Goal: Information Seeking & Learning: Learn about a topic

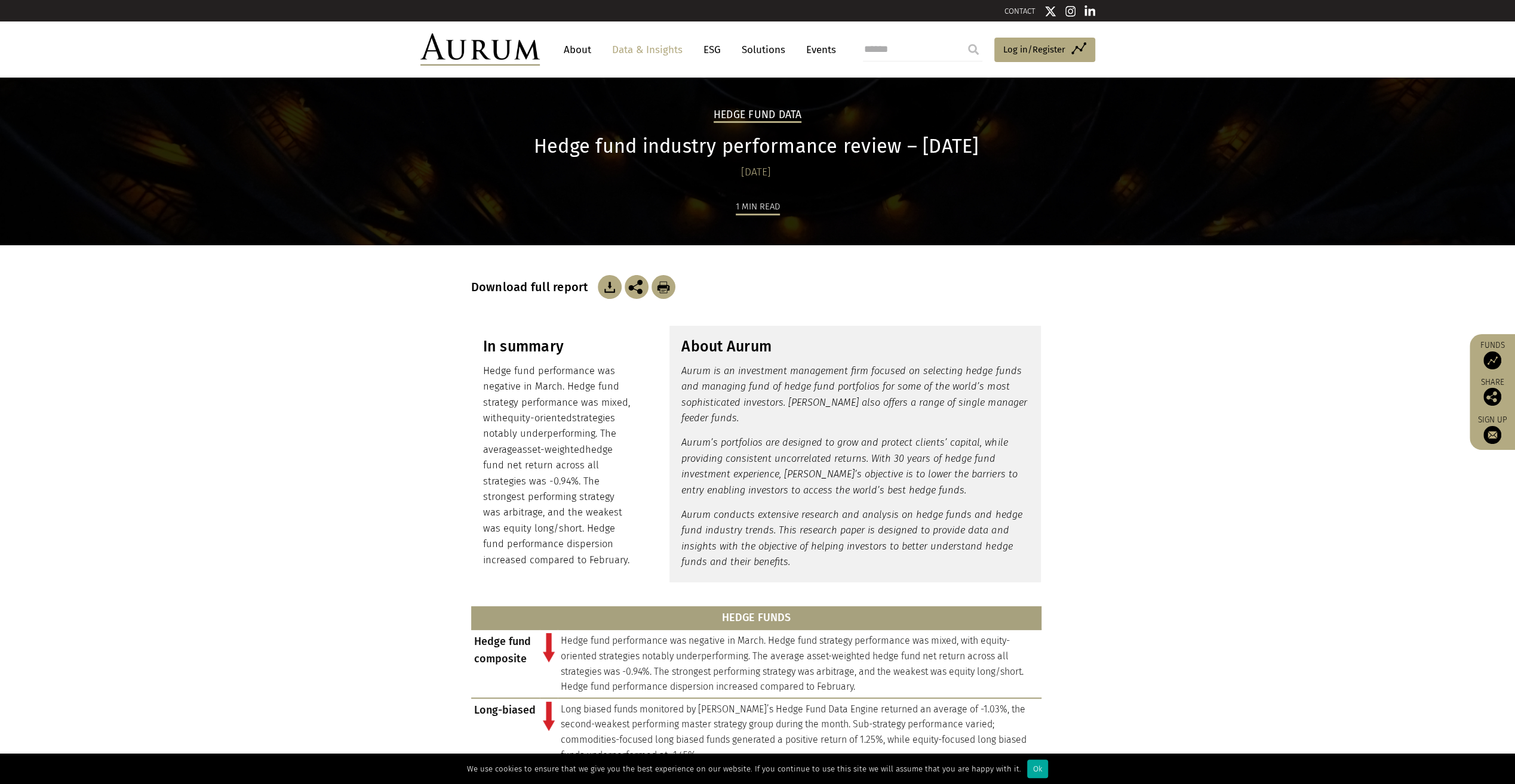
drag, startPoint x: 1192, startPoint y: 369, endPoint x: 1227, endPoint y: 357, distance: 37.0
click at [1193, 368] on section "In summary Hedge fund performance was negative in March. Hedge fund strategy pe…" at bounding box center [758, 454] width 1515 height 286
drag, startPoint x: 1159, startPoint y: 382, endPoint x: 1280, endPoint y: 351, distance: 124.9
click at [1159, 382] on section "In summary Hedge fund performance was negative in March. Hedge fund strategy pe…" at bounding box center [758, 454] width 1515 height 286
drag, startPoint x: 1228, startPoint y: 373, endPoint x: 1244, endPoint y: 370, distance: 16.3
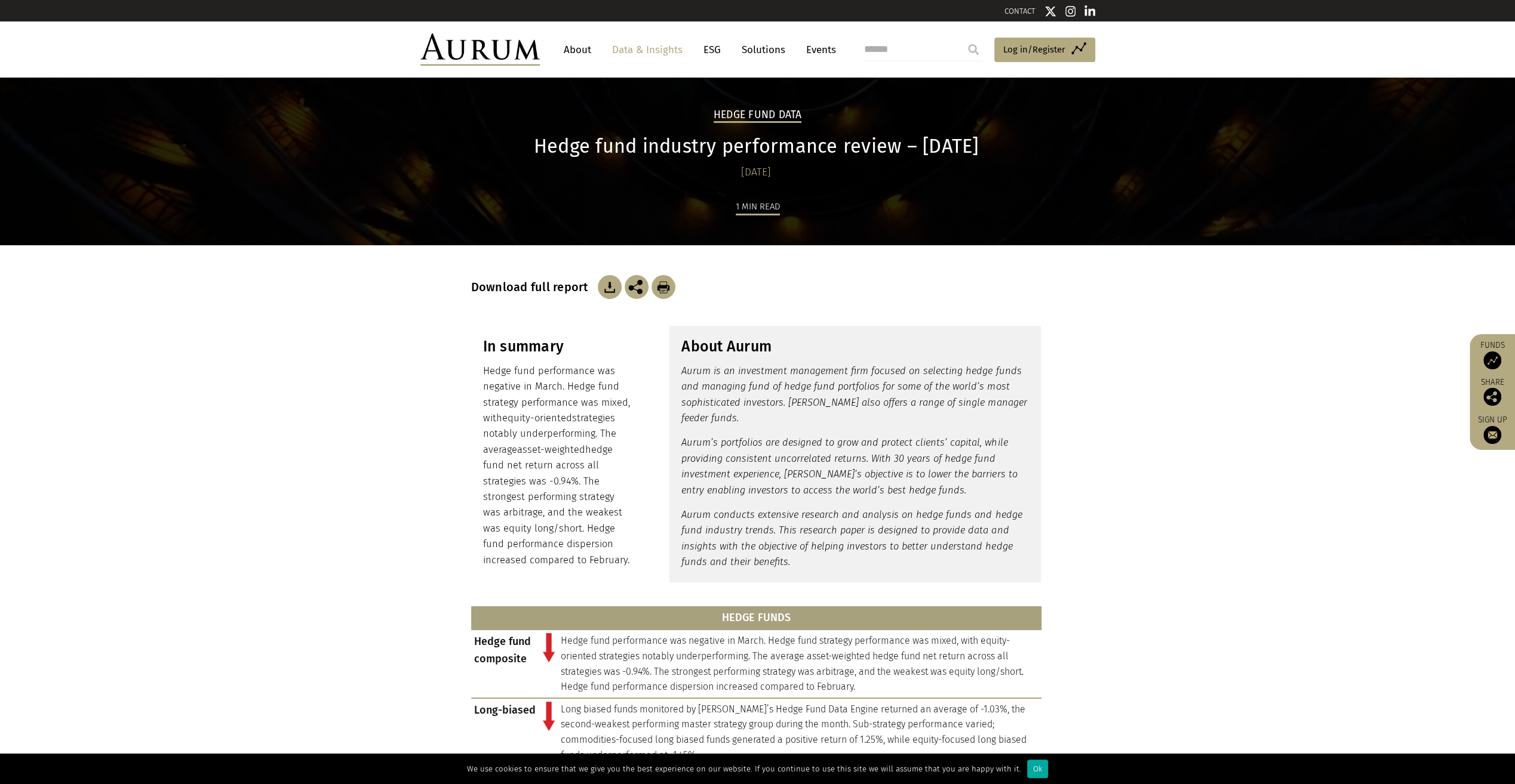
click at [1231, 372] on section "In summary Hedge fund performance was negative in March. Hedge fund strategy pe…" at bounding box center [758, 454] width 1515 height 286
click at [1170, 392] on section "In summary Hedge fund performance was negative in March. Hedge fund strategy pe…" at bounding box center [758, 454] width 1515 height 286
click at [769, 117] on h2 "Hedge Fund Data" at bounding box center [758, 115] width 89 height 14
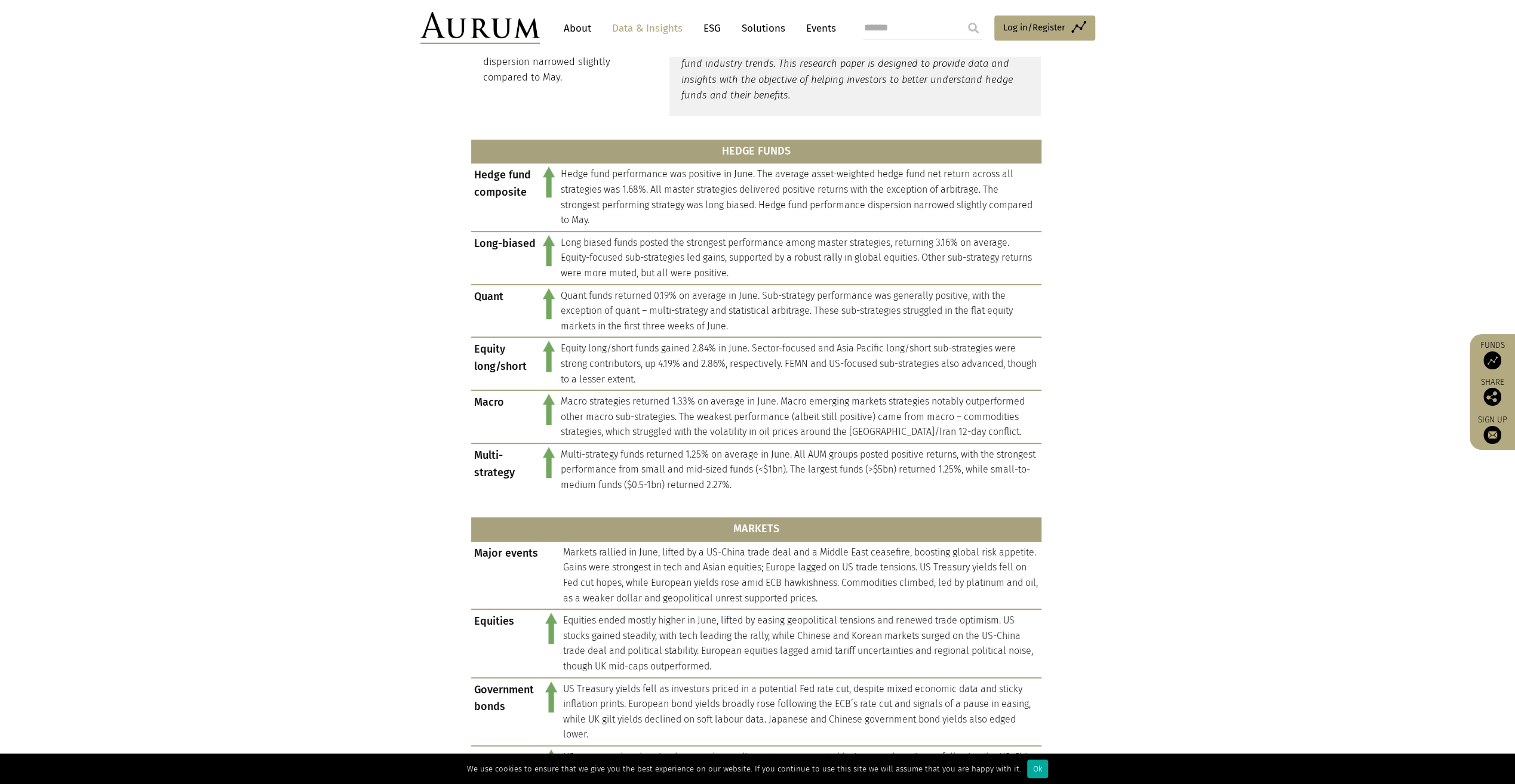
scroll to position [477, 0]
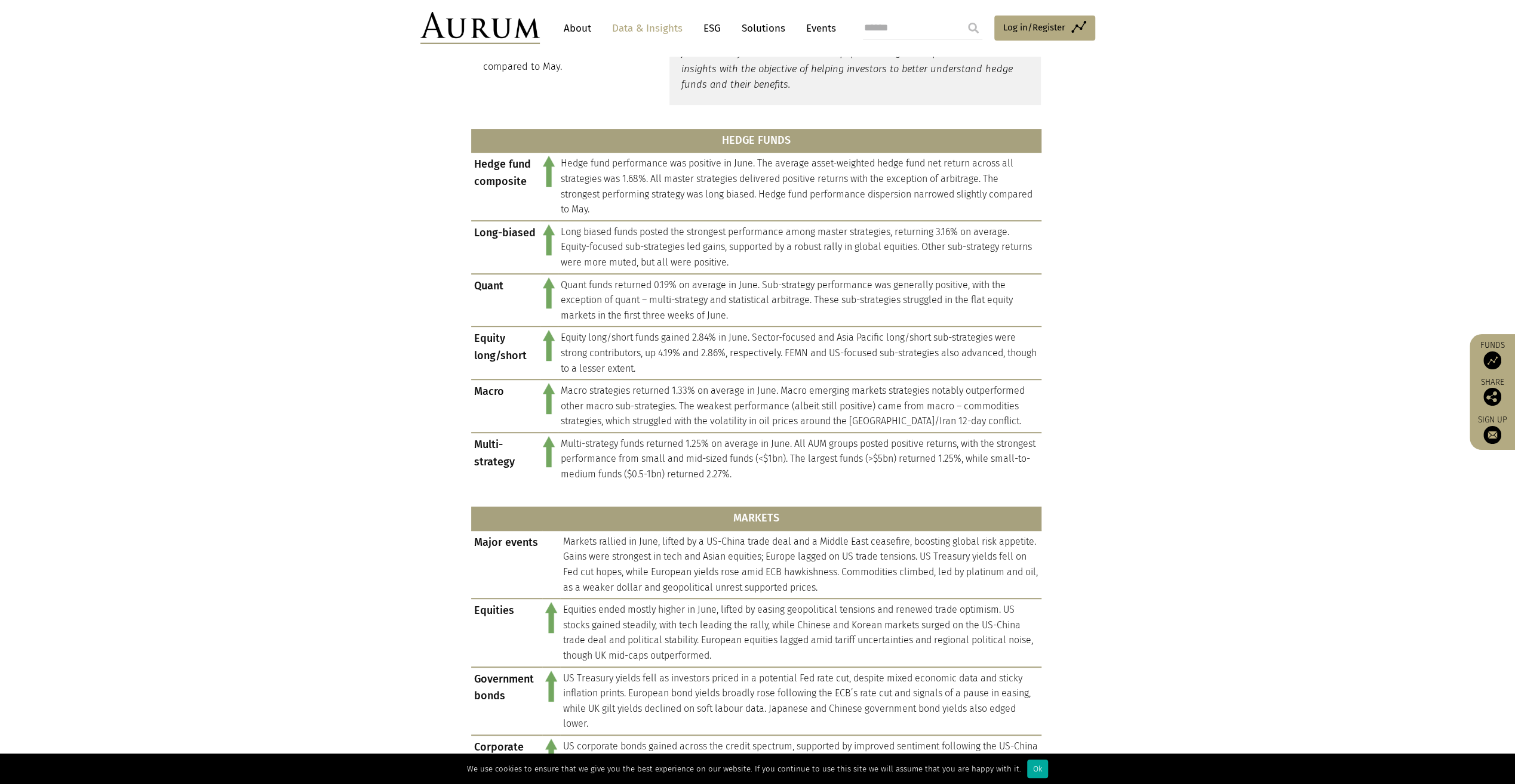
click at [1178, 306] on section "HEDGE FUNDS Hedge fund composite Hedge fund performance was positive in June. T…" at bounding box center [758, 533] width 1515 height 826
drag, startPoint x: 1213, startPoint y: 288, endPoint x: 1237, endPoint y: 287, distance: 24.0
click at [1214, 288] on section "HEDGE FUNDS Hedge fund composite Hedge fund performance was positive in June. T…" at bounding box center [758, 533] width 1515 height 826
click at [1182, 307] on section "HEDGE FUNDS Hedge fund composite Hedge fund performance was positive in June. T…" at bounding box center [758, 533] width 1515 height 826
click at [1200, 298] on section "HEDGE FUNDS Hedge fund composite Hedge fund performance was positive in June. T…" at bounding box center [758, 533] width 1515 height 826
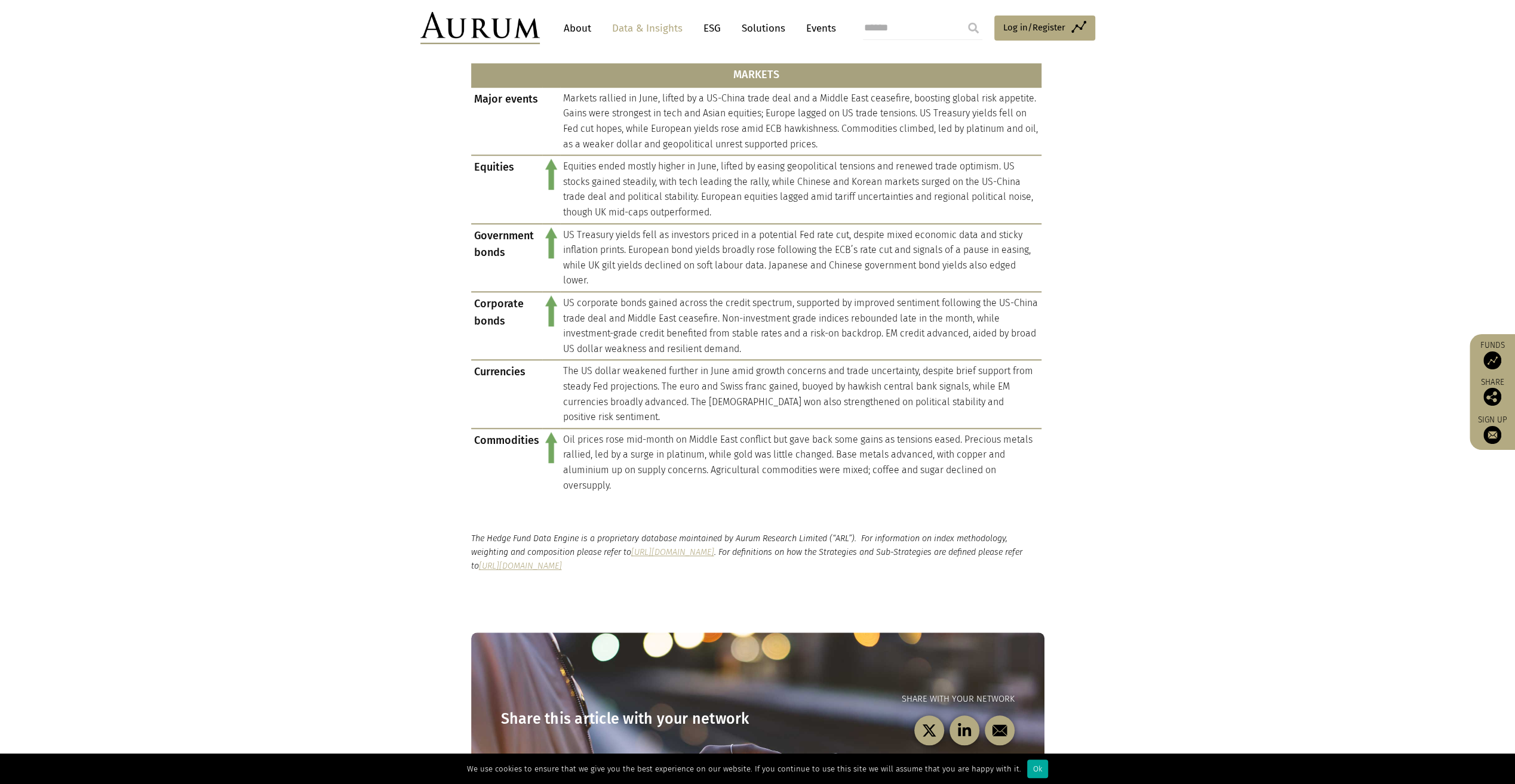
scroll to position [895, 0]
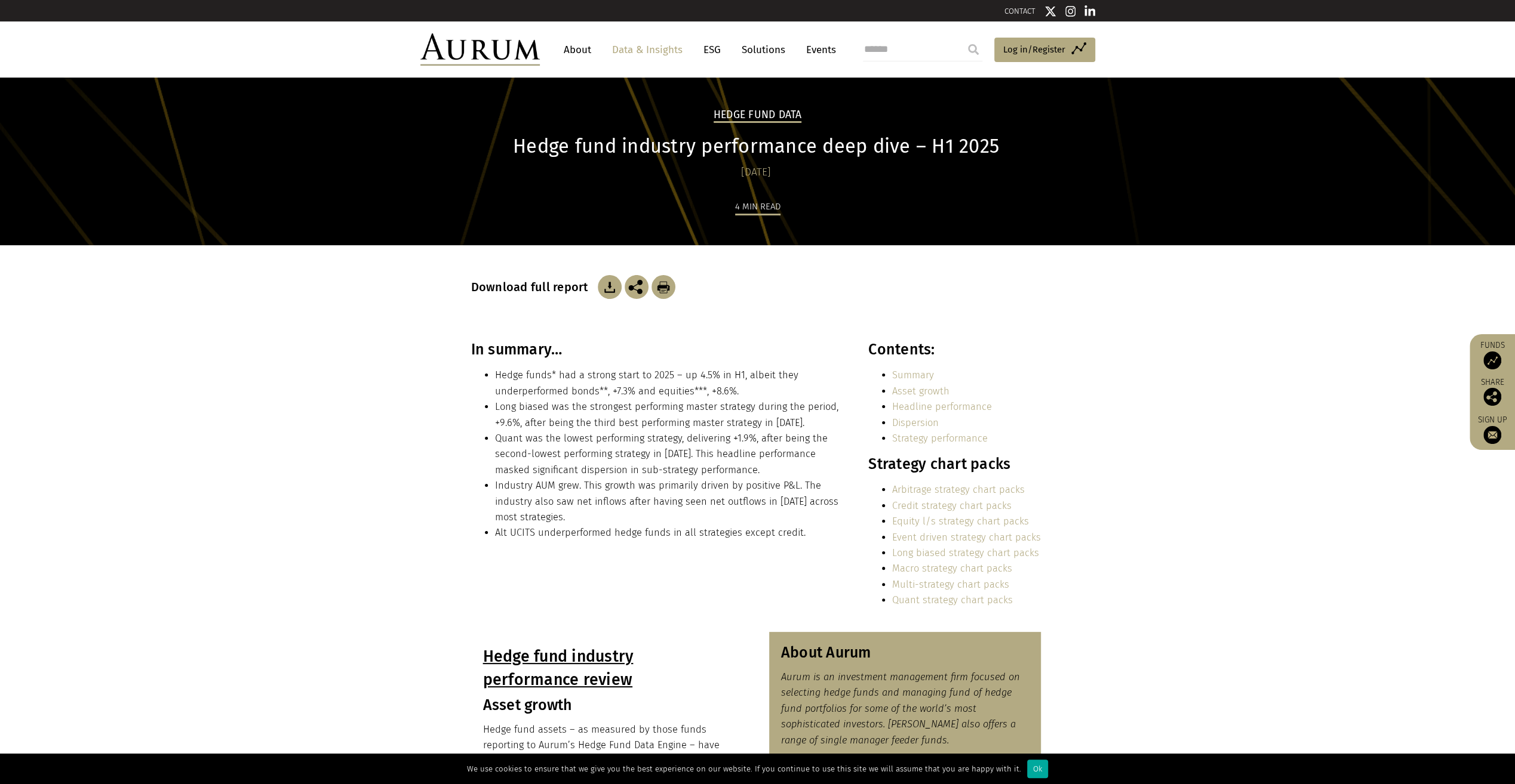
click at [1230, 328] on section "Download full report" at bounding box center [758, 292] width 1515 height 96
click at [1213, 385] on section "In summary… Hedge funds* had a strong start to 2025 – up 4.5% in H1, albeit the…" at bounding box center [758, 486] width 1515 height 291
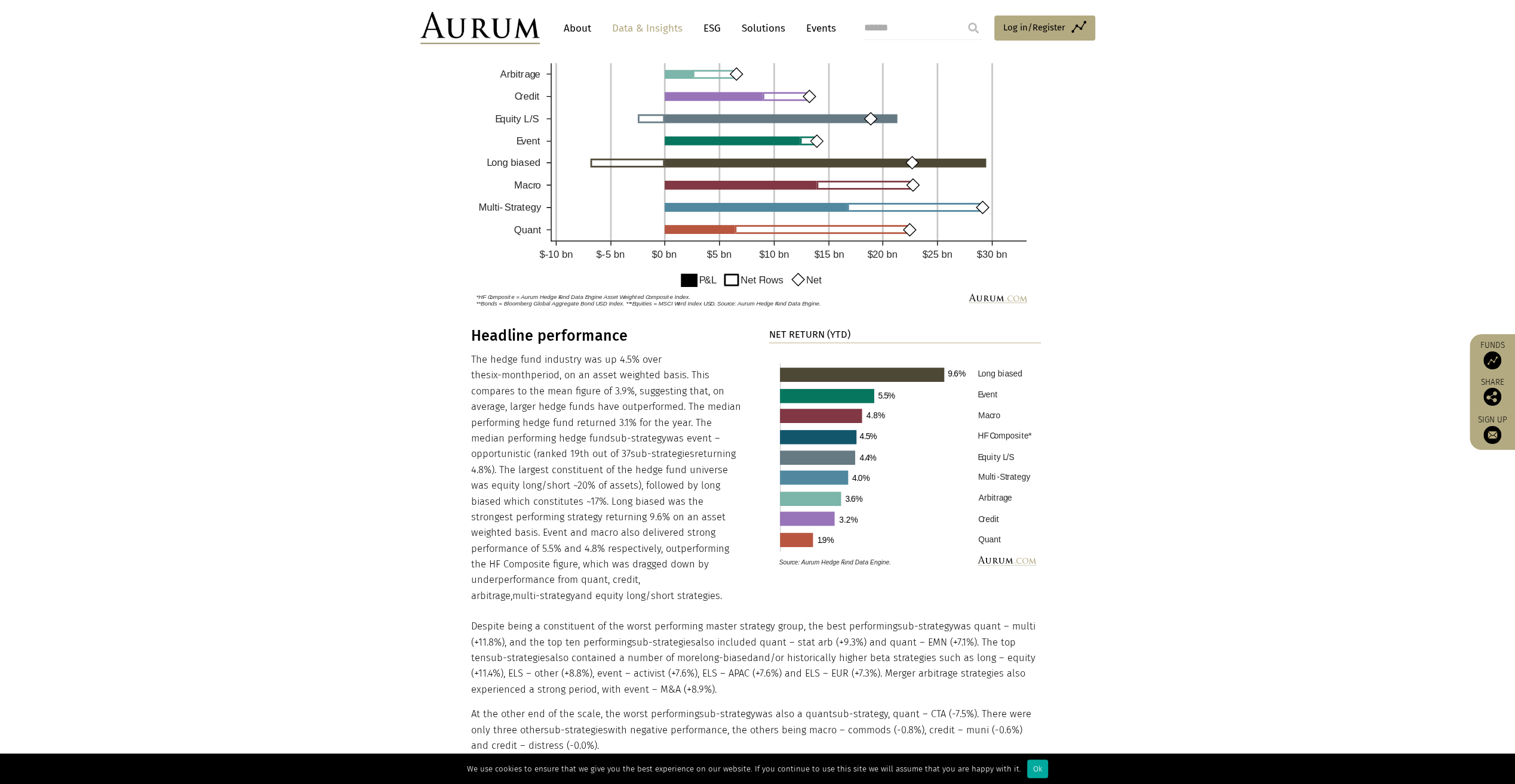
scroll to position [1014, 0]
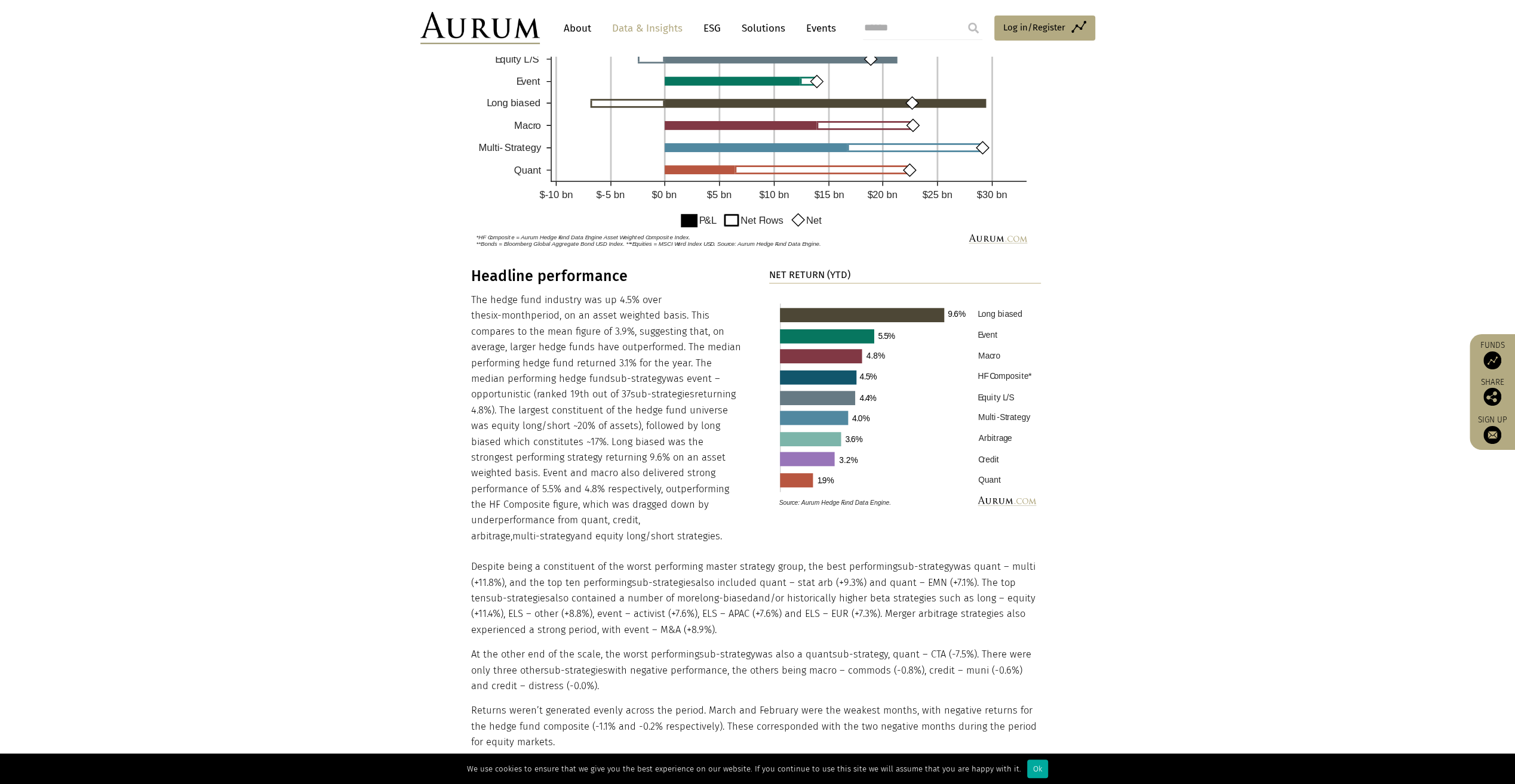
click at [1346, 302] on section "Headline performance The hedge fund industry was up 4.5% over the six-month per…" at bounding box center [758, 596] width 1515 height 658
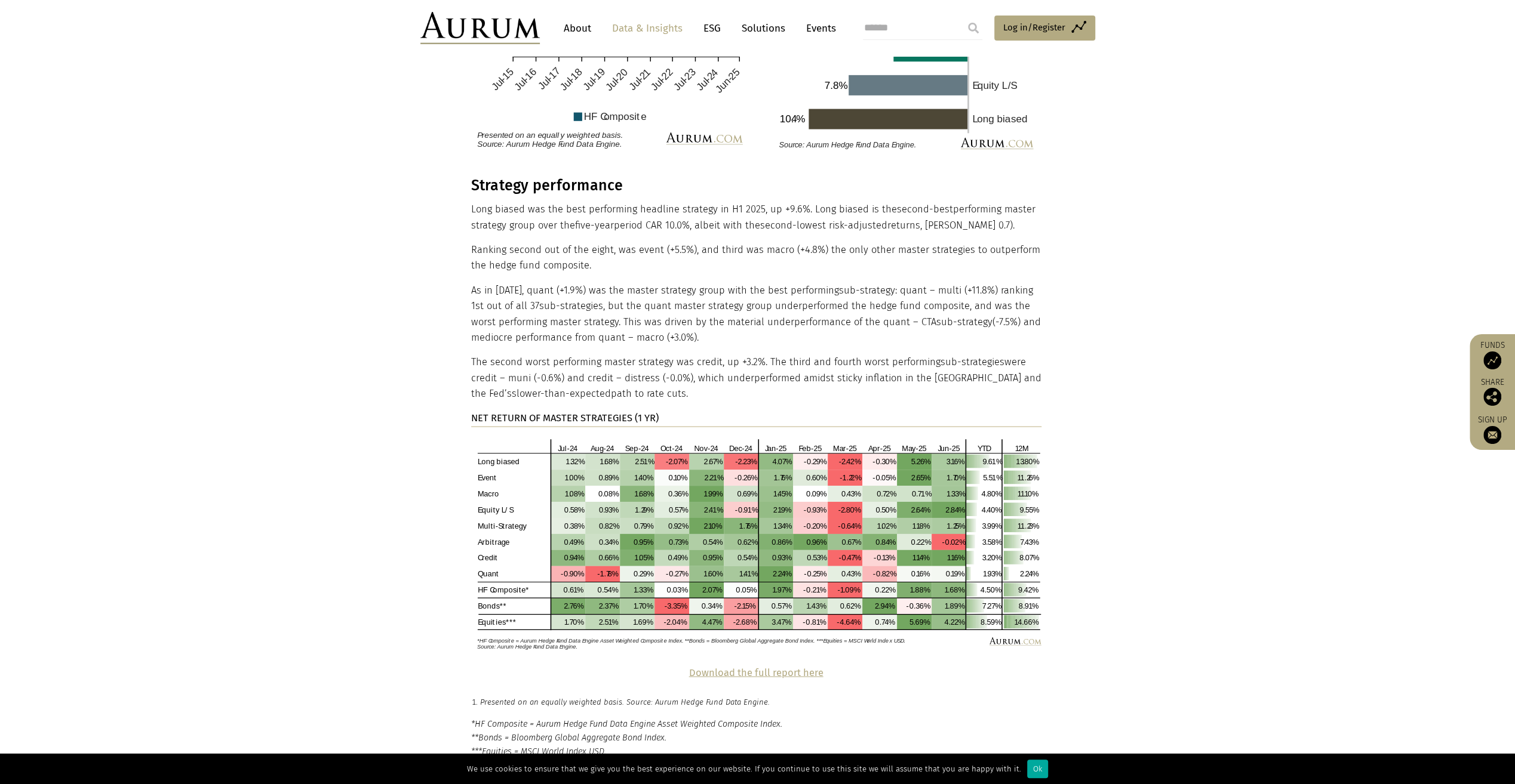
scroll to position [2268, 0]
